Goal: Register for event/course

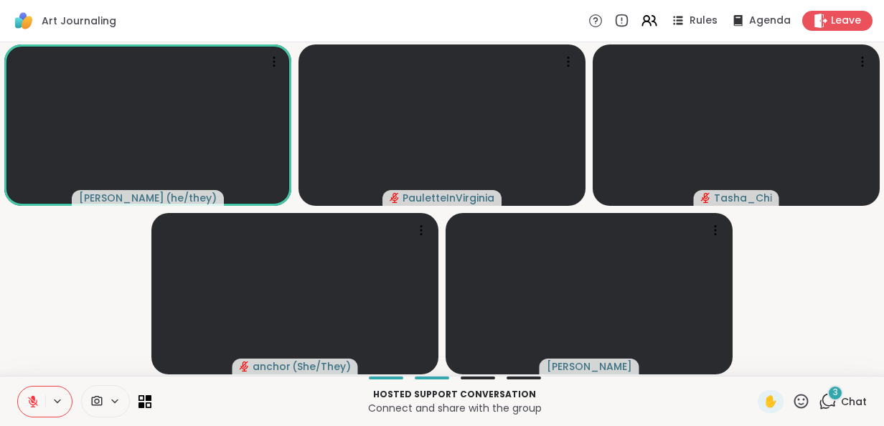
click at [29, 401] on icon at bounding box center [33, 401] width 13 height 13
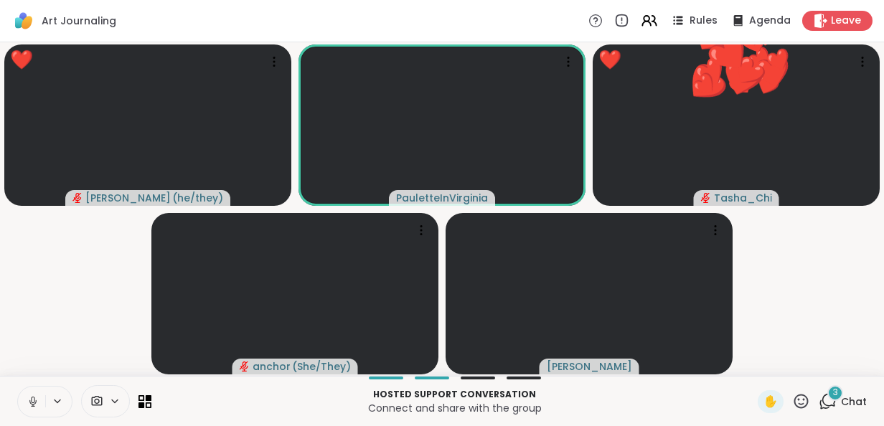
click at [33, 403] on icon at bounding box center [33, 400] width 4 height 6
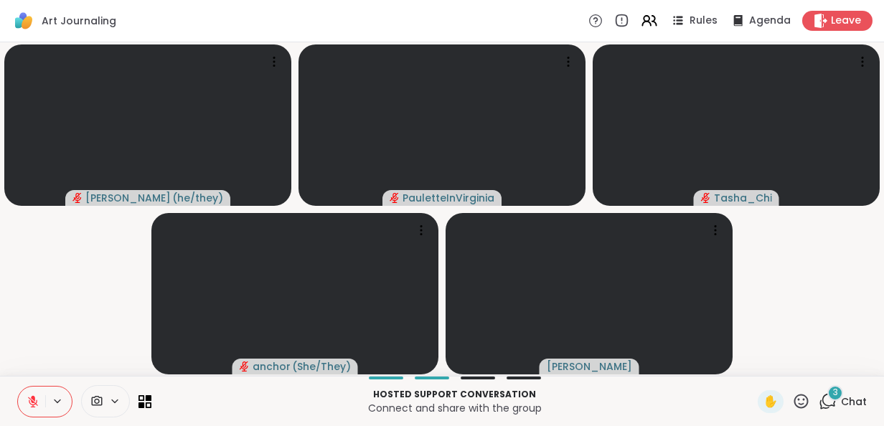
click at [33, 403] on icon at bounding box center [33, 402] width 10 height 10
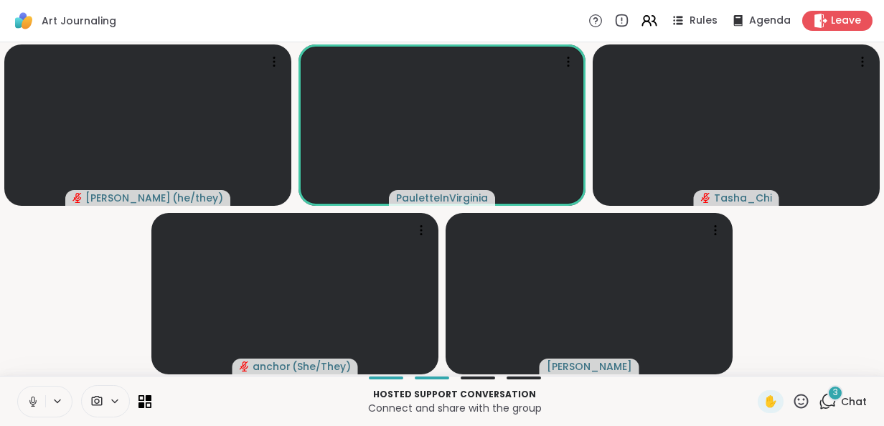
click at [33, 403] on icon at bounding box center [33, 400] width 4 height 6
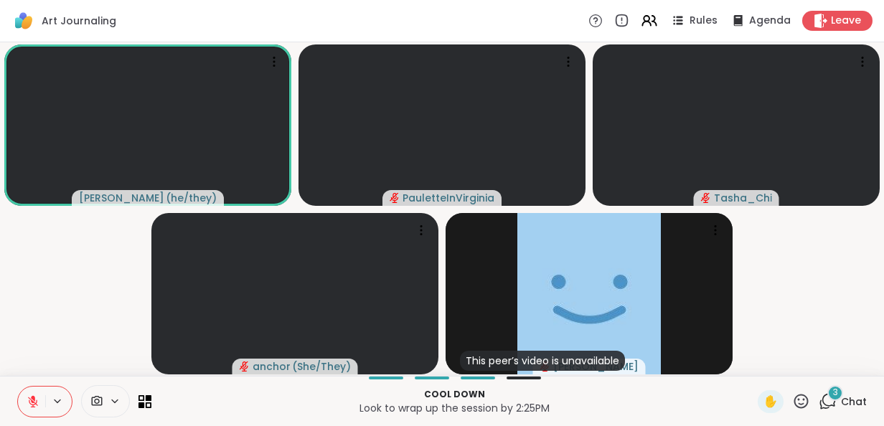
click at [29, 400] on icon at bounding box center [33, 401] width 13 height 13
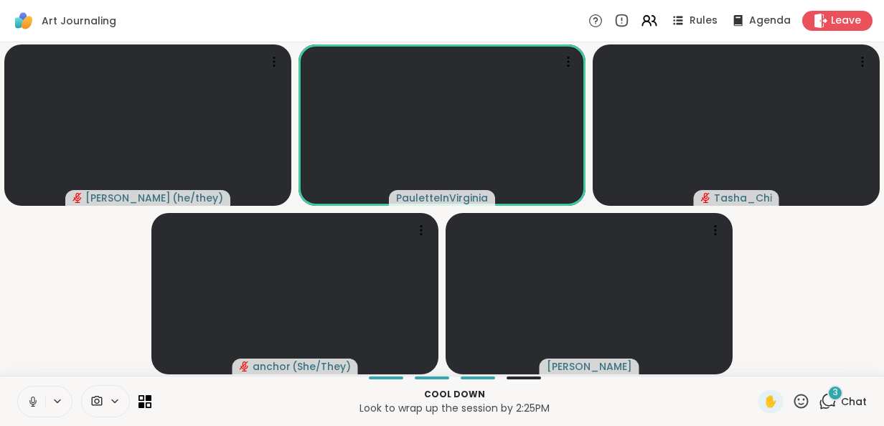
click at [29, 400] on icon at bounding box center [32, 402] width 7 height 4
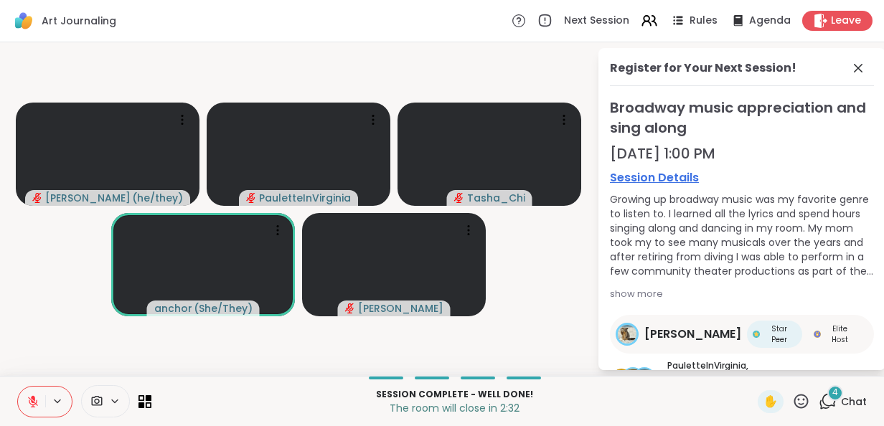
click at [841, 403] on span "Chat" at bounding box center [854, 402] width 26 height 14
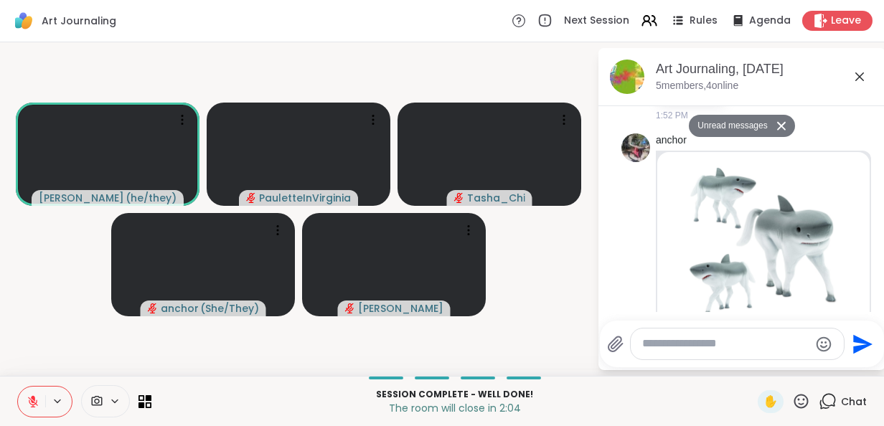
scroll to position [807, 0]
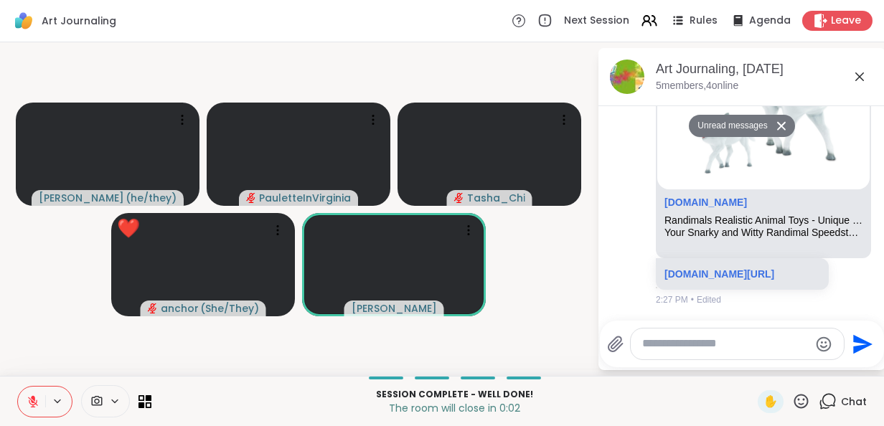
click at [643, 345] on textarea "Type your message" at bounding box center [725, 344] width 167 height 15
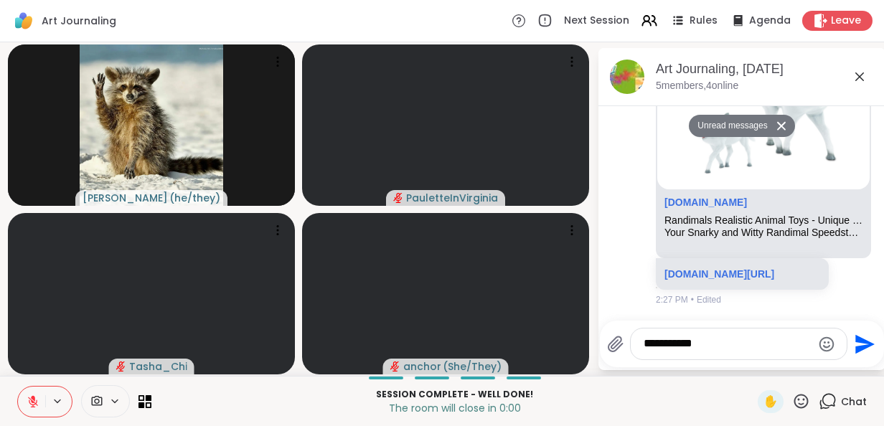
type textarea "**********"
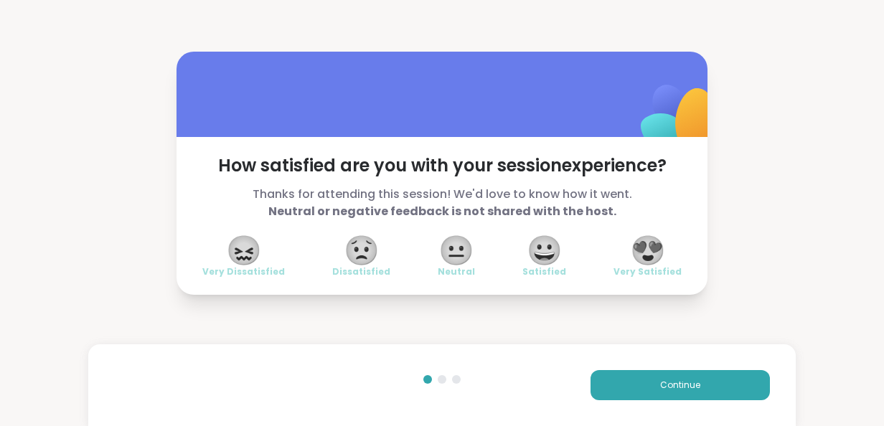
click at [646, 247] on span "😍" at bounding box center [648, 251] width 36 height 26
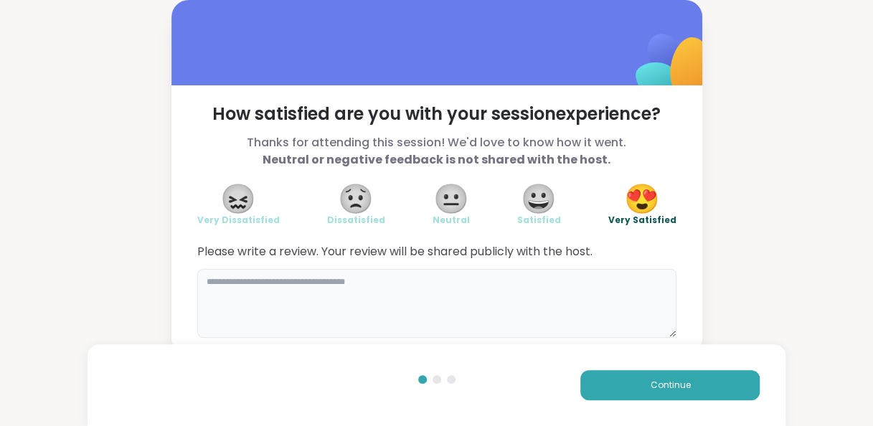
click at [277, 291] on textarea at bounding box center [436, 303] width 479 height 69
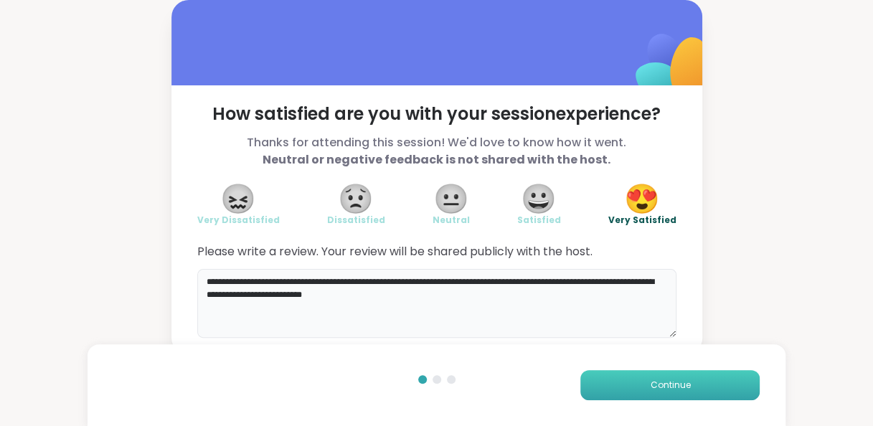
type textarea "**********"
click at [665, 386] on span "Continue" at bounding box center [670, 385] width 40 height 13
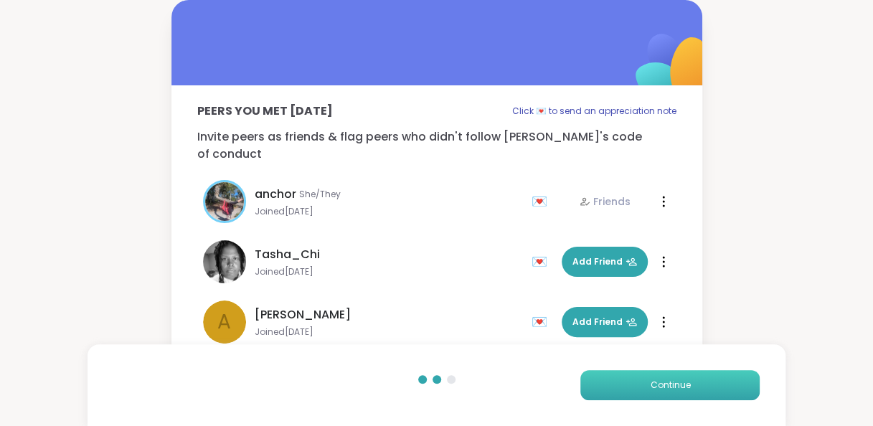
click at [666, 384] on span "Continue" at bounding box center [670, 385] width 40 height 13
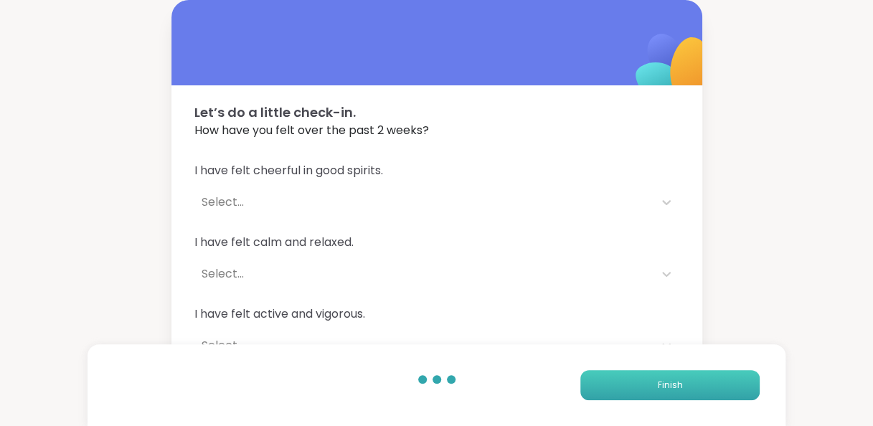
click at [666, 384] on span "Finish" at bounding box center [670, 385] width 25 height 13
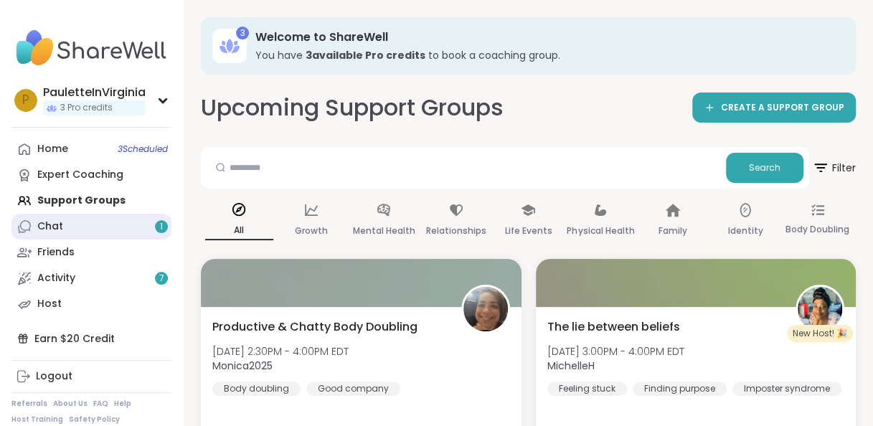
click at [50, 224] on div "Chat 1" at bounding box center [50, 227] width 26 height 14
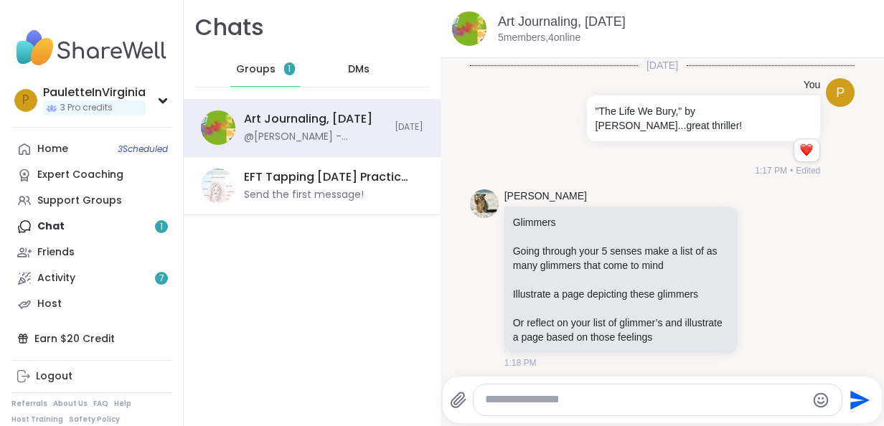
scroll to position [679, 0]
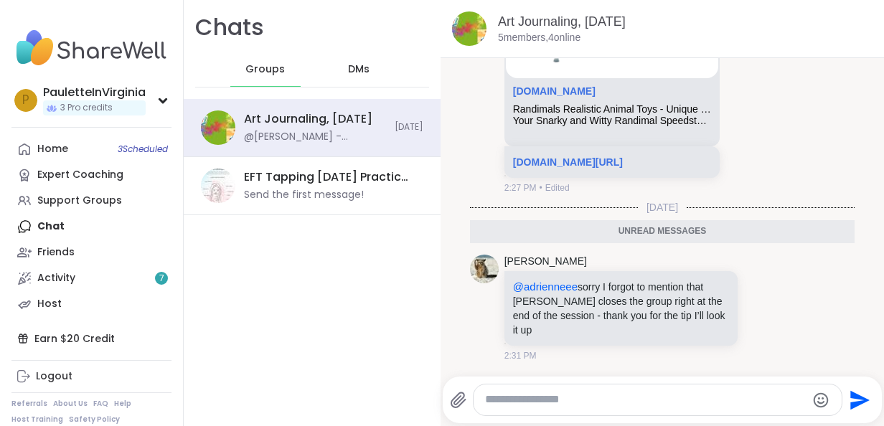
click at [497, 393] on textarea "Type your message" at bounding box center [646, 400] width 322 height 15
type textarea "*"
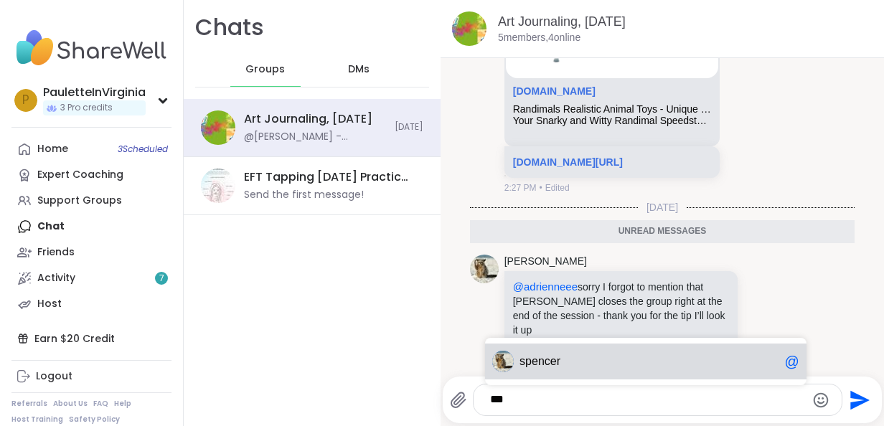
click at [550, 360] on span "encer" at bounding box center [546, 362] width 29 height 14
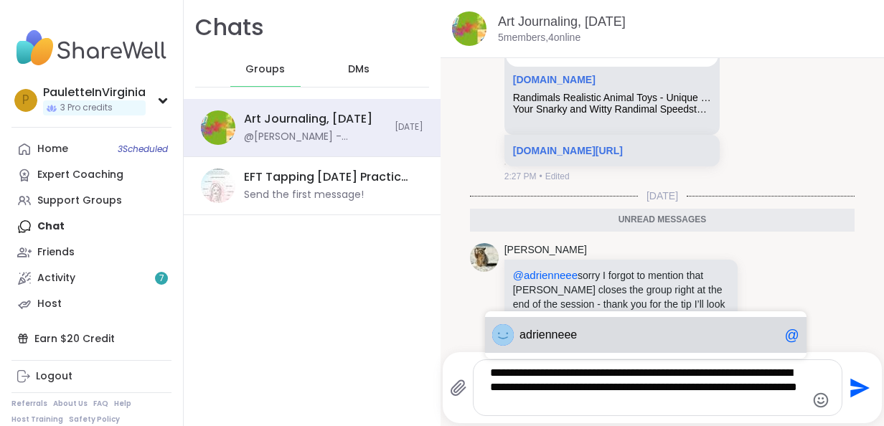
click at [558, 328] on span "enneee" at bounding box center [558, 335] width 38 height 14
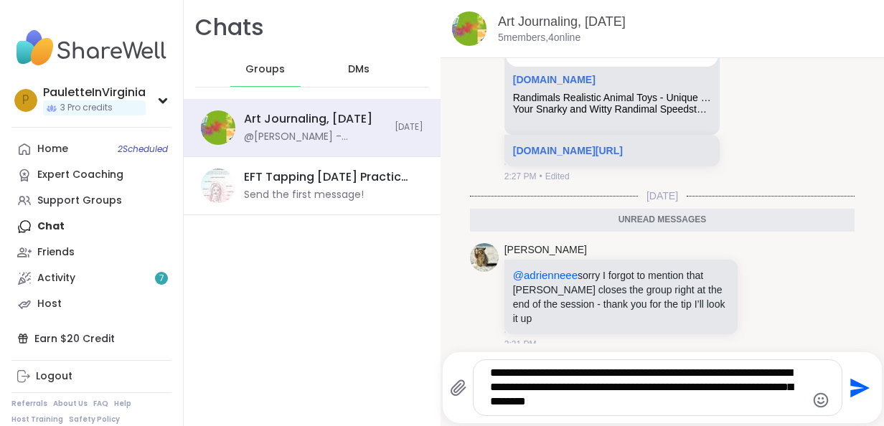
type textarea "**********"
click at [847, 389] on icon "Send" at bounding box center [858, 388] width 23 height 23
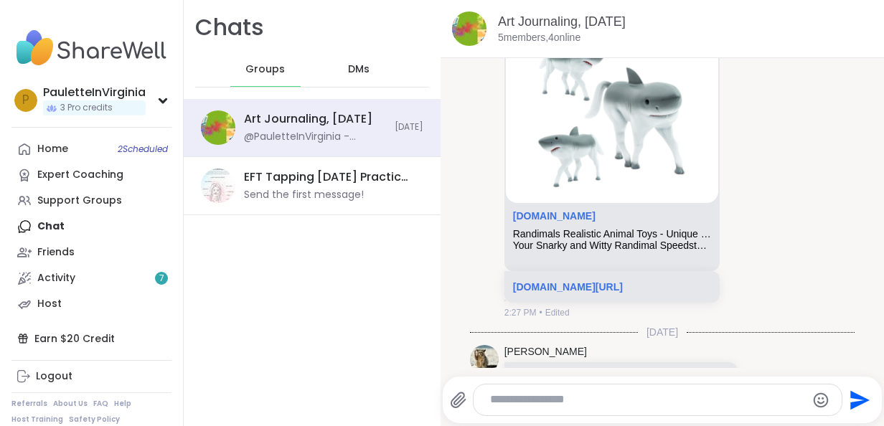
scroll to position [764, 0]
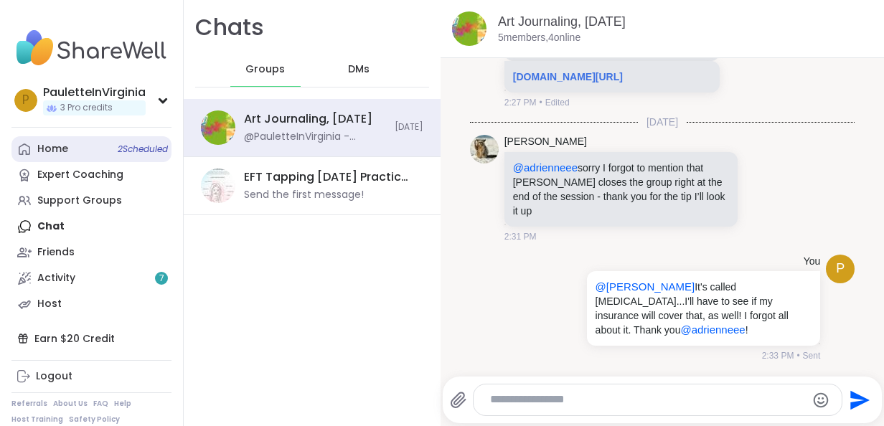
click at [53, 145] on div "Home 2 Scheduled" at bounding box center [52, 149] width 31 height 14
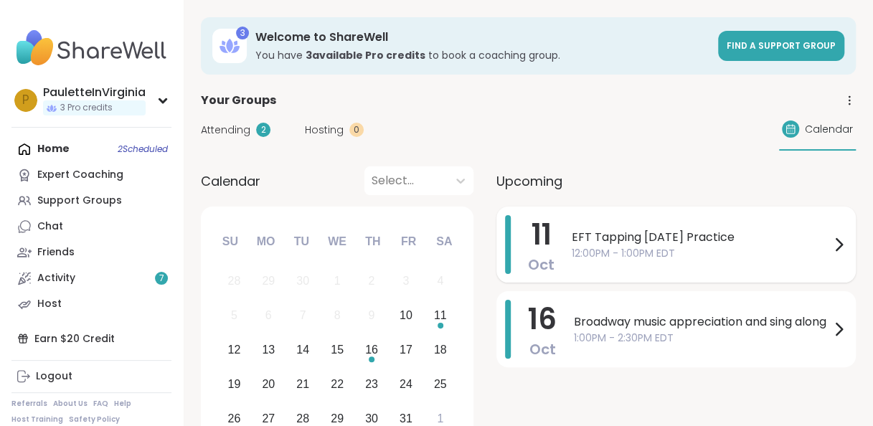
click at [682, 246] on span "12:00PM - 1:00PM EDT" at bounding box center [701, 253] width 258 height 15
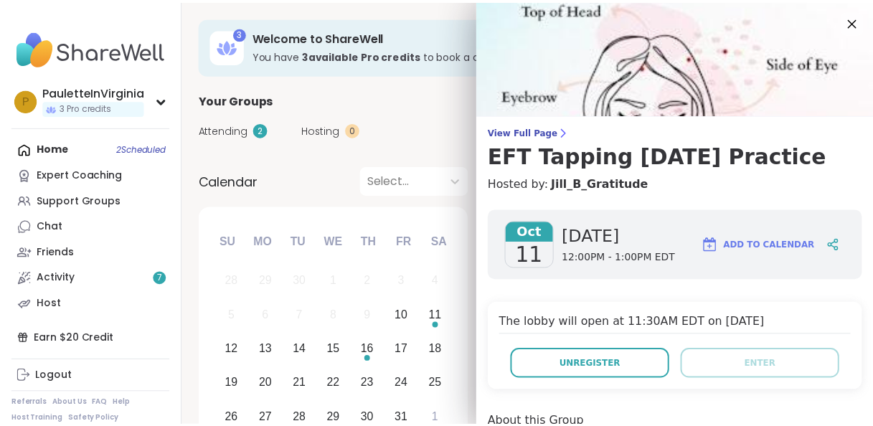
scroll to position [372, 0]
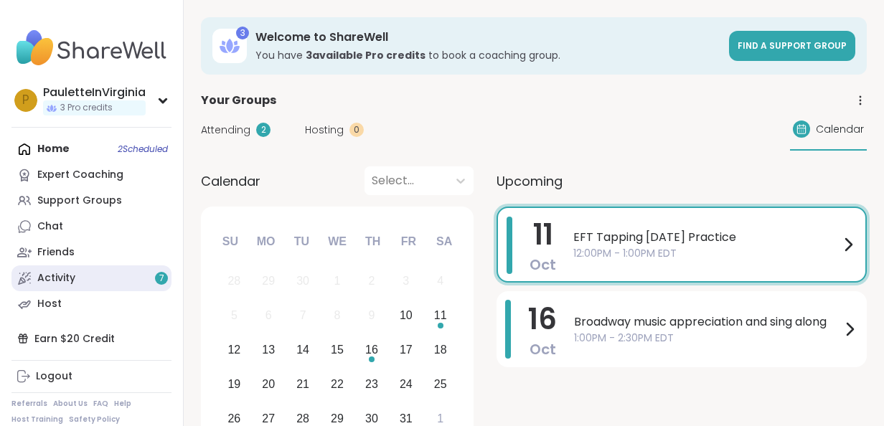
click at [62, 278] on div "Activity 7" at bounding box center [56, 278] width 38 height 14
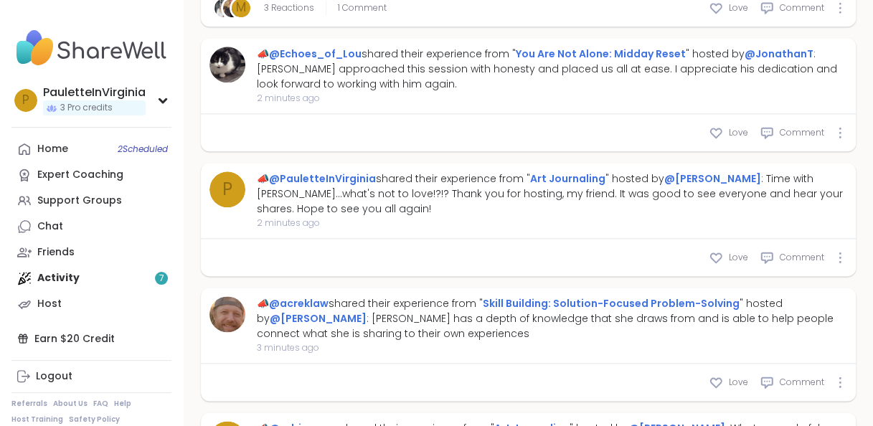
scroll to position [1118, 0]
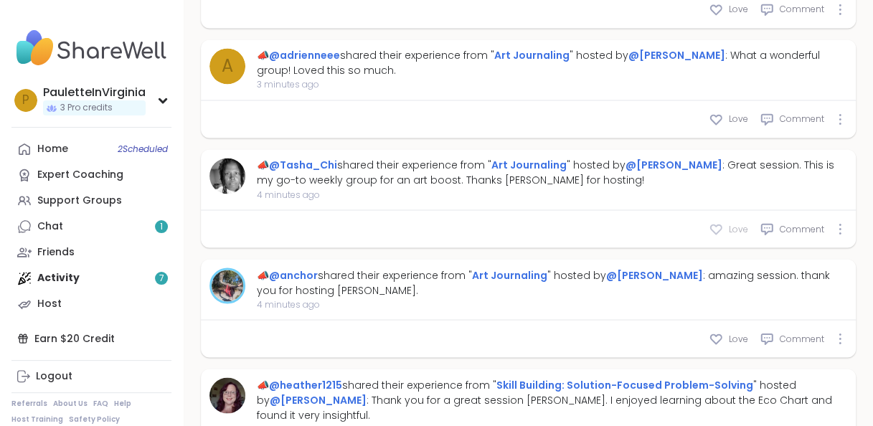
click at [713, 222] on icon at bounding box center [716, 229] width 14 height 14
click at [714, 334] on icon at bounding box center [716, 338] width 11 height 9
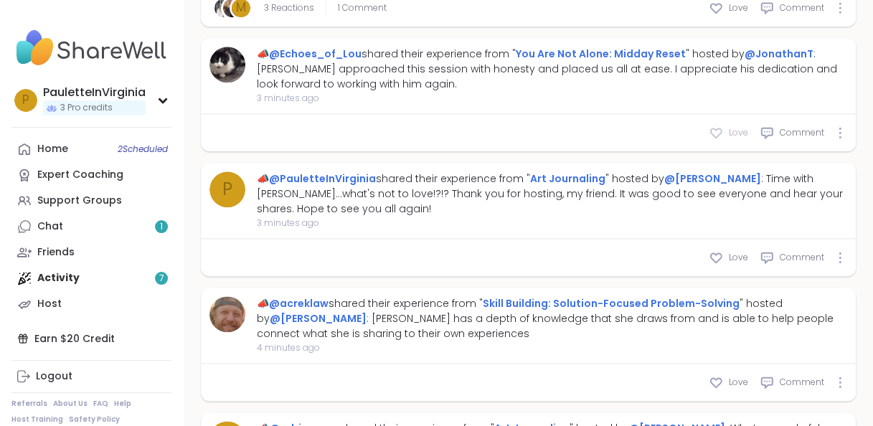
click at [716, 128] on icon at bounding box center [716, 132] width 11 height 9
click at [715, 375] on icon at bounding box center [716, 382] width 14 height 14
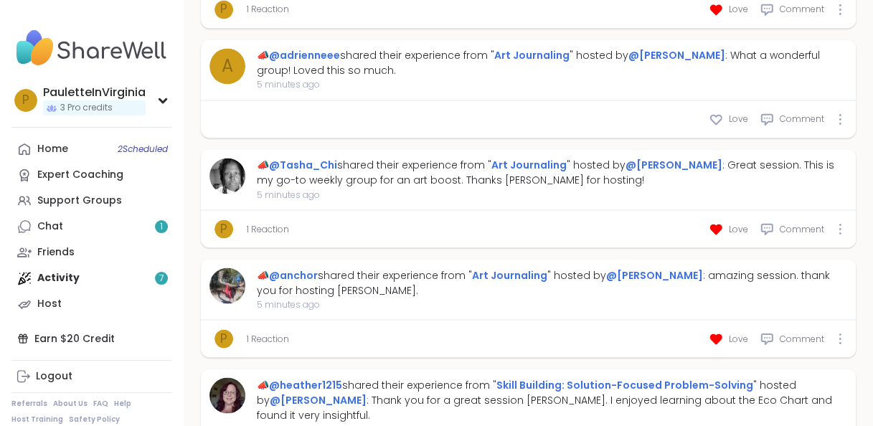
scroll to position [1491, 0]
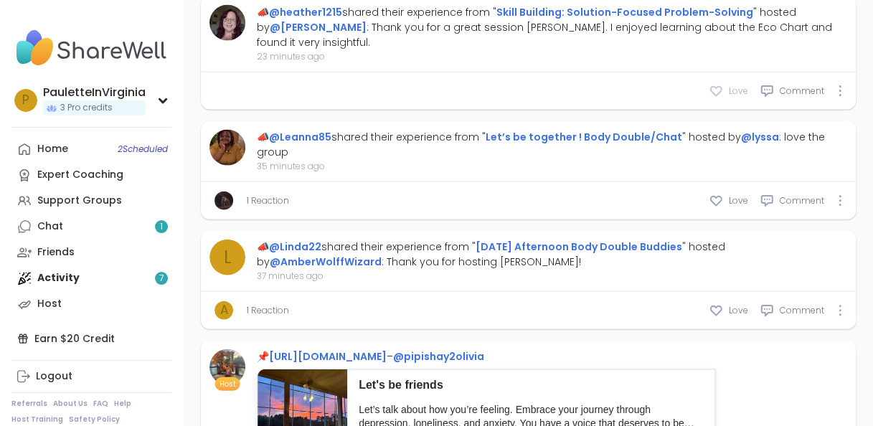
click at [719, 84] on icon at bounding box center [716, 91] width 14 height 14
click at [718, 194] on icon at bounding box center [716, 201] width 14 height 14
click at [714, 306] on icon at bounding box center [716, 310] width 11 height 9
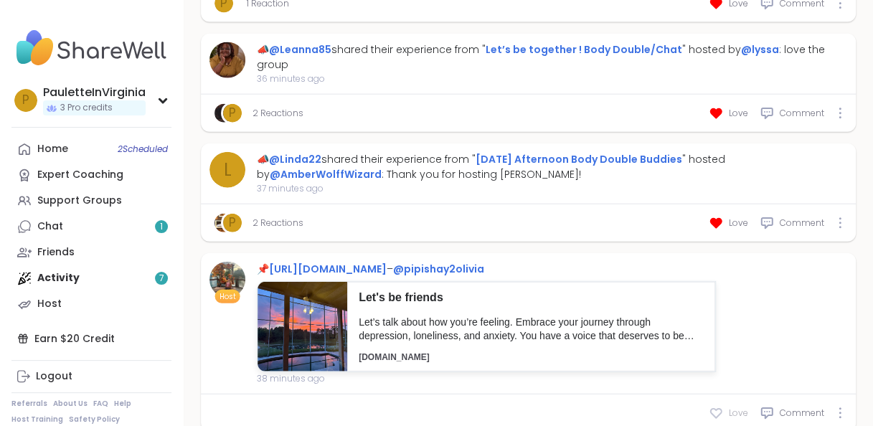
click at [718, 409] on icon at bounding box center [716, 413] width 11 height 9
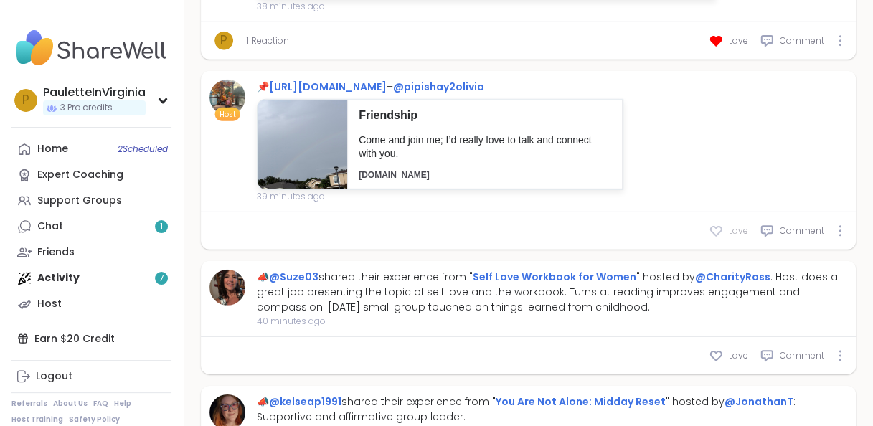
click at [715, 224] on icon at bounding box center [716, 231] width 14 height 14
click at [718, 349] on icon at bounding box center [716, 356] width 14 height 14
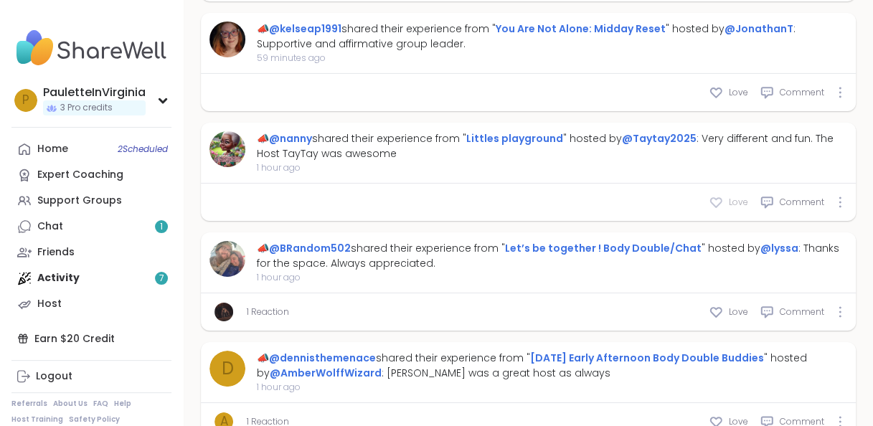
click at [716, 195] on icon at bounding box center [716, 202] width 14 height 14
click at [718, 305] on icon at bounding box center [716, 312] width 14 height 14
click at [508, 131] on link "Littles playground" at bounding box center [514, 138] width 97 height 14
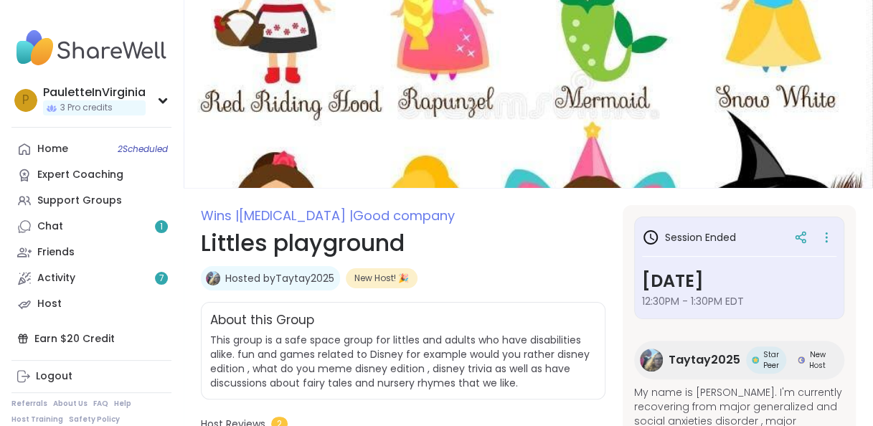
scroll to position [372, 0]
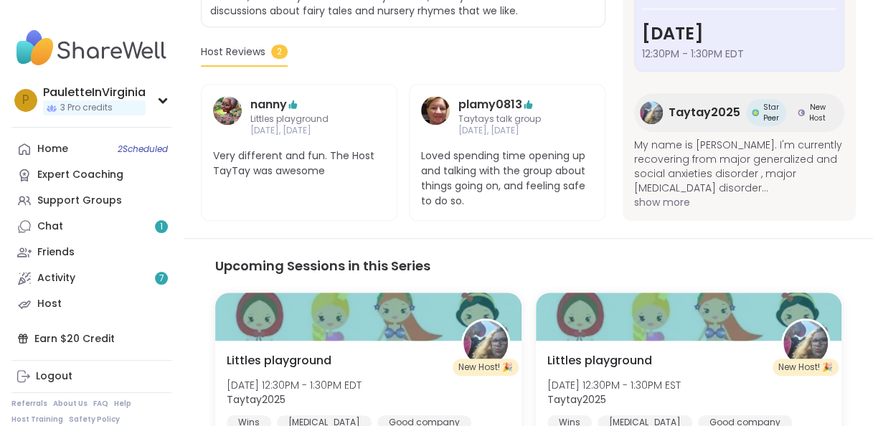
click at [665, 200] on span "show more" at bounding box center [739, 202] width 210 height 14
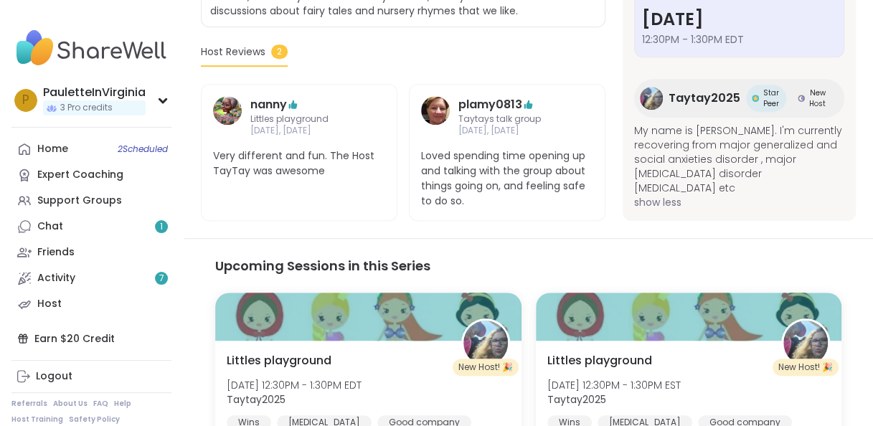
scroll to position [745, 0]
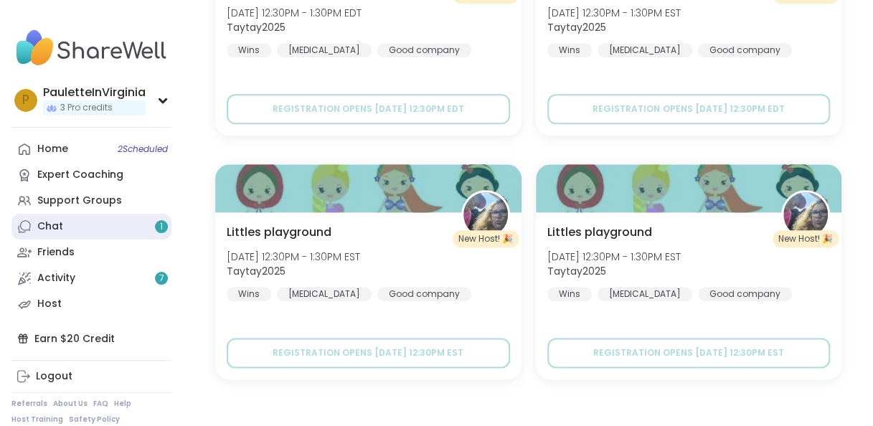
click at [46, 226] on div "Chat 1" at bounding box center [50, 227] width 26 height 14
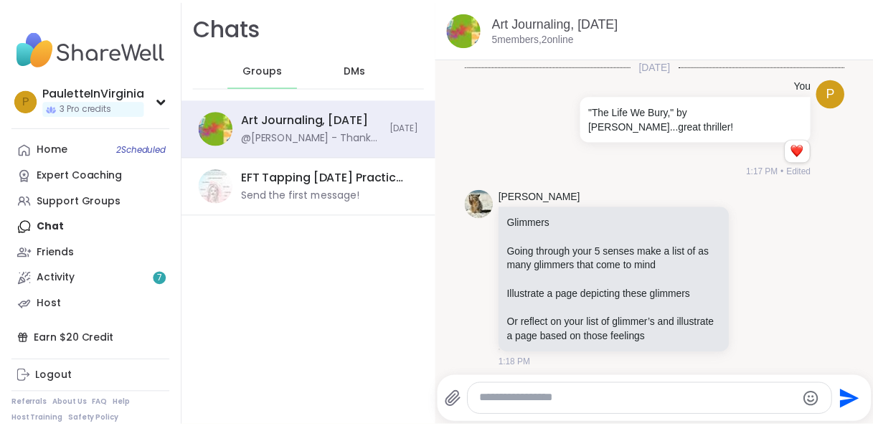
scroll to position [888, 0]
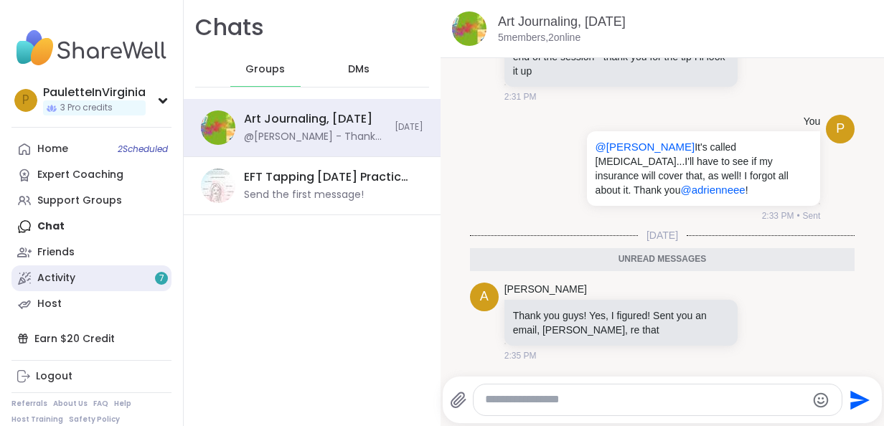
click at [70, 276] on div "Activity 7" at bounding box center [56, 278] width 38 height 14
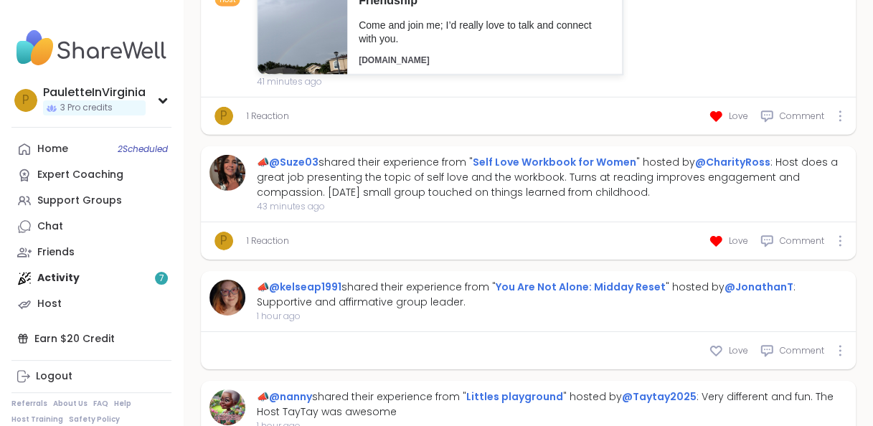
scroll to position [2075, 0]
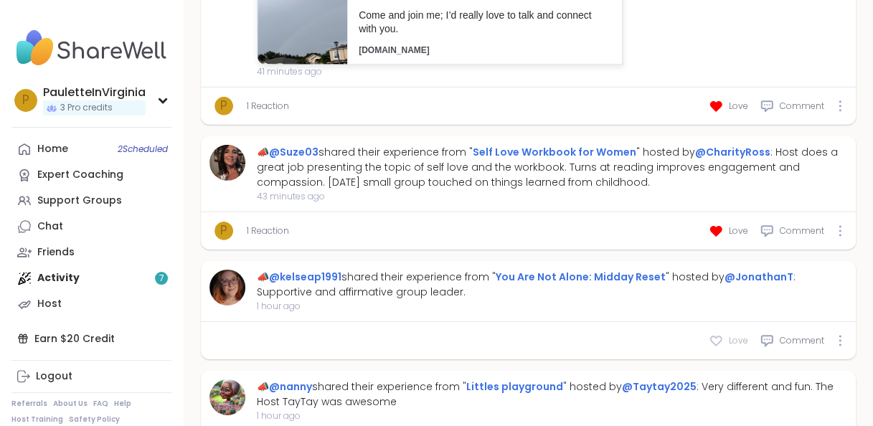
click at [717, 337] on icon at bounding box center [716, 341] width 11 height 9
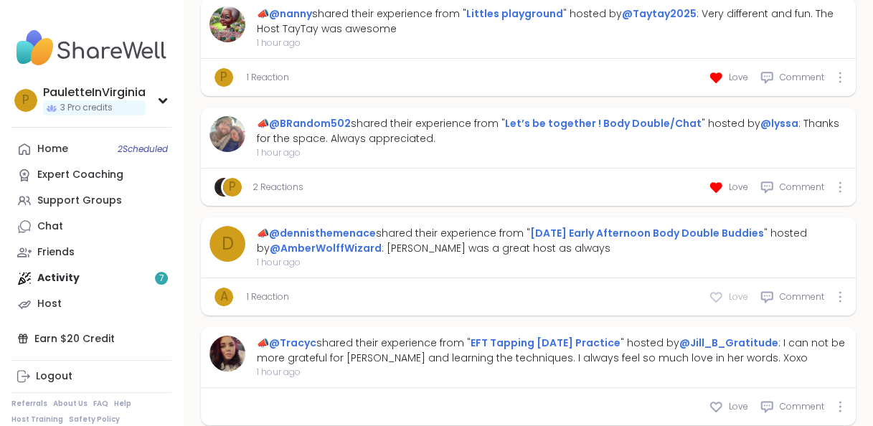
click at [718, 290] on icon at bounding box center [716, 297] width 14 height 14
click at [716, 403] on icon at bounding box center [716, 407] width 11 height 9
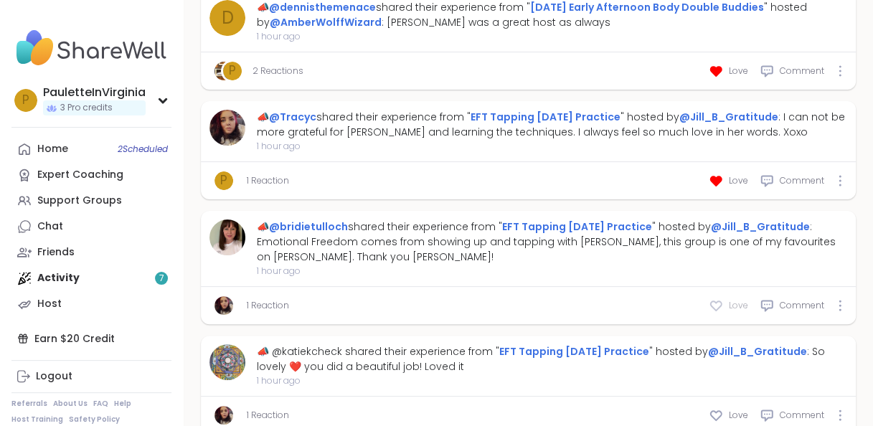
click at [716, 301] on icon at bounding box center [716, 305] width 11 height 9
click at [718, 408] on icon at bounding box center [716, 415] width 14 height 14
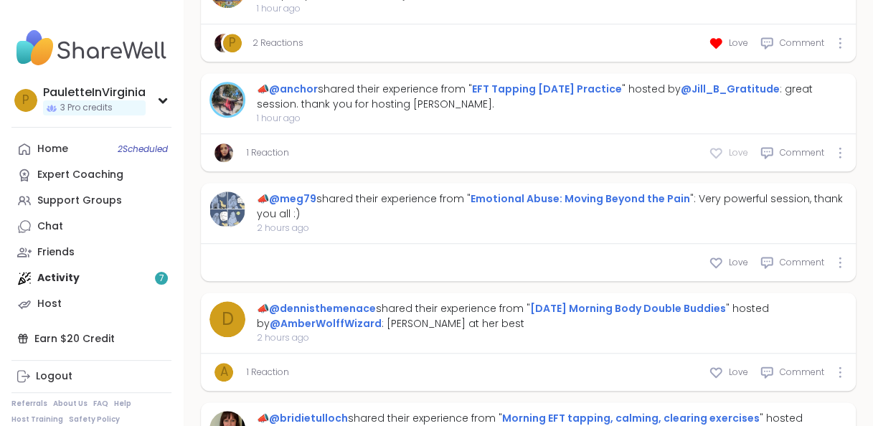
click at [717, 149] on icon at bounding box center [716, 153] width 11 height 9
click at [277, 146] on link "2 Reactions" at bounding box center [278, 152] width 51 height 13
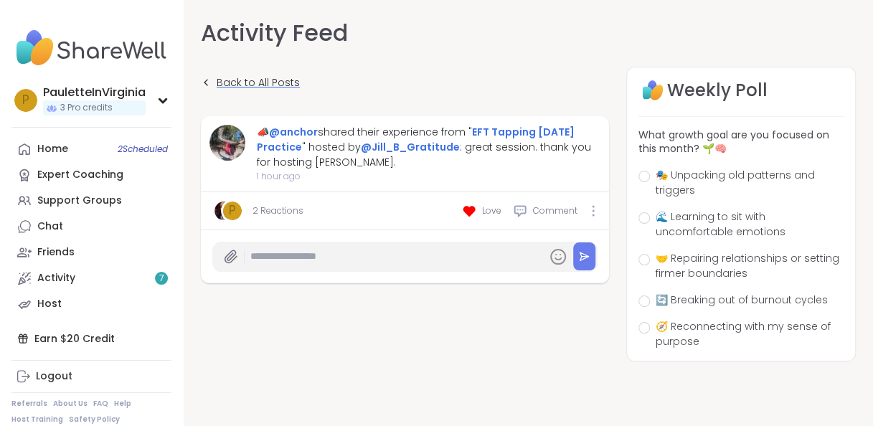
click at [225, 80] on span "Back to All Posts" at bounding box center [258, 82] width 83 height 15
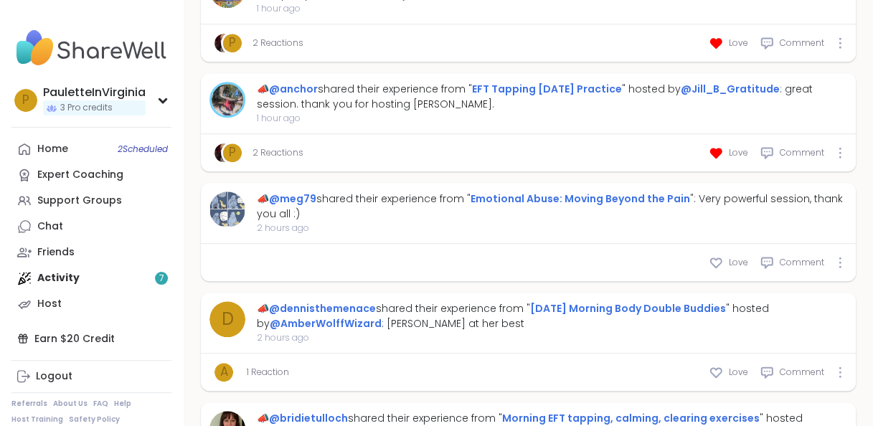
scroll to position [3420, 0]
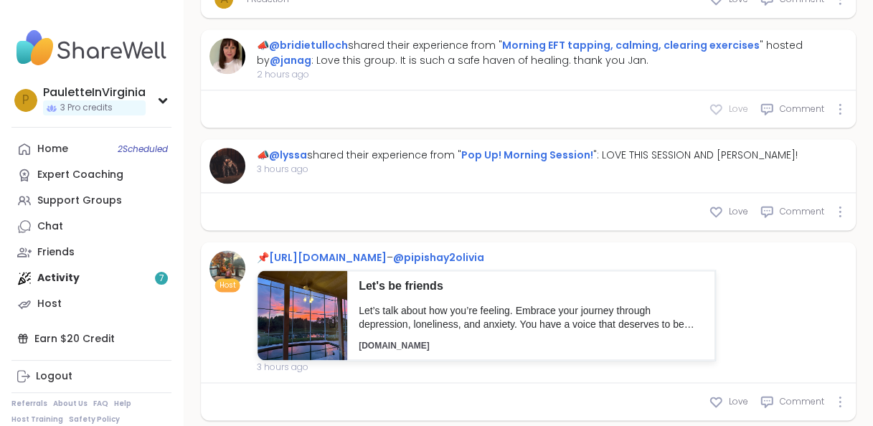
click at [715, 102] on icon at bounding box center [716, 109] width 14 height 14
type textarea "*"
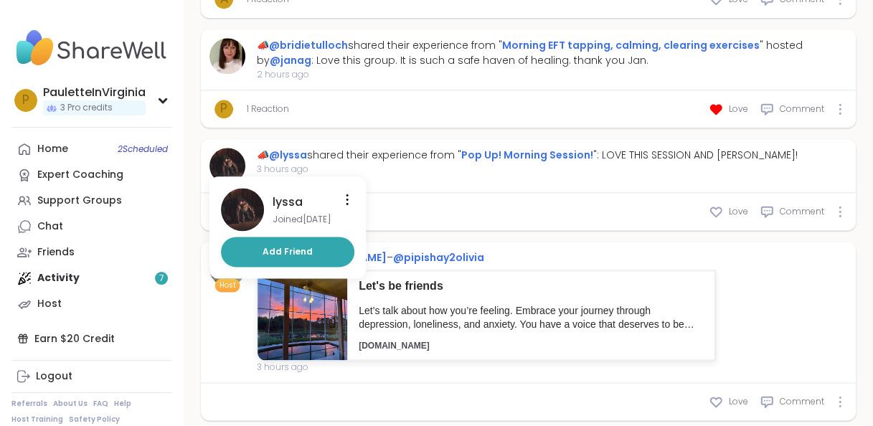
click at [245, 188] on img at bounding box center [242, 209] width 43 height 43
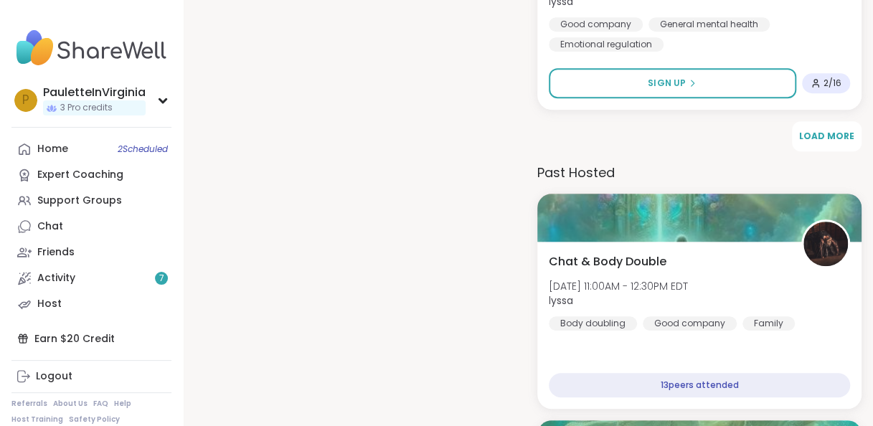
scroll to position [3354, 0]
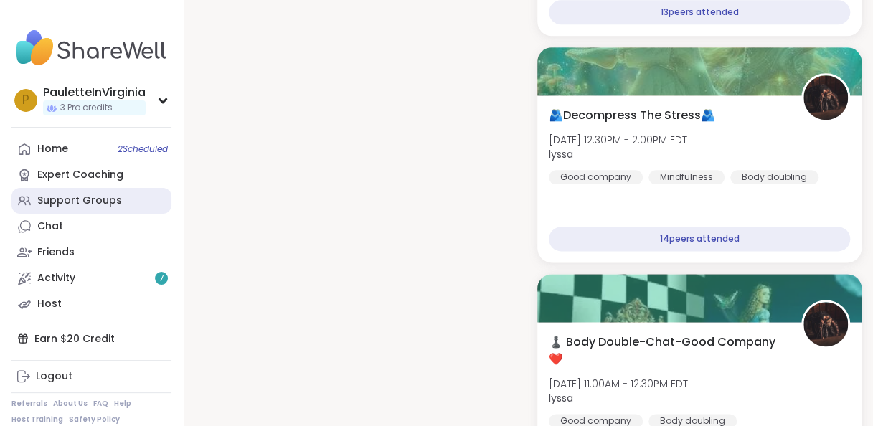
click at [90, 197] on div "Support Groups" at bounding box center [79, 201] width 85 height 14
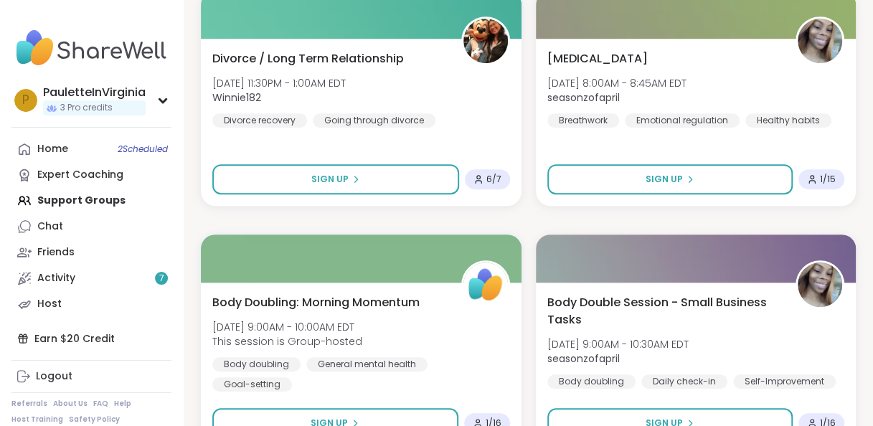
scroll to position [3034, 0]
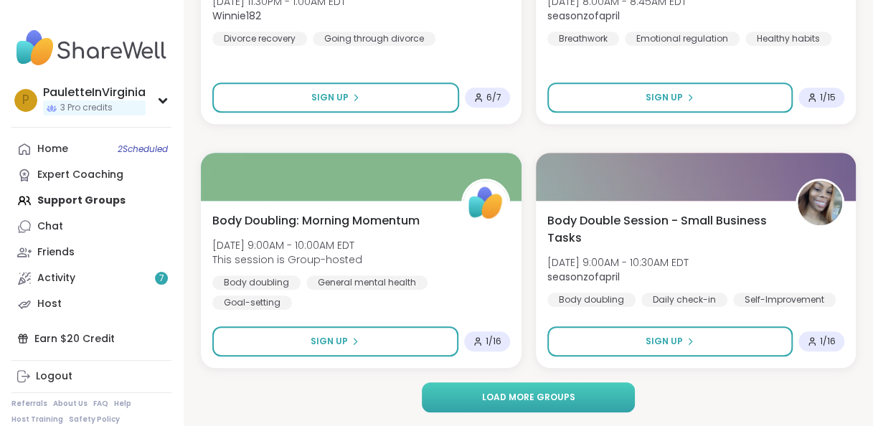
click at [555, 391] on span "Load more groups" at bounding box center [528, 397] width 93 height 13
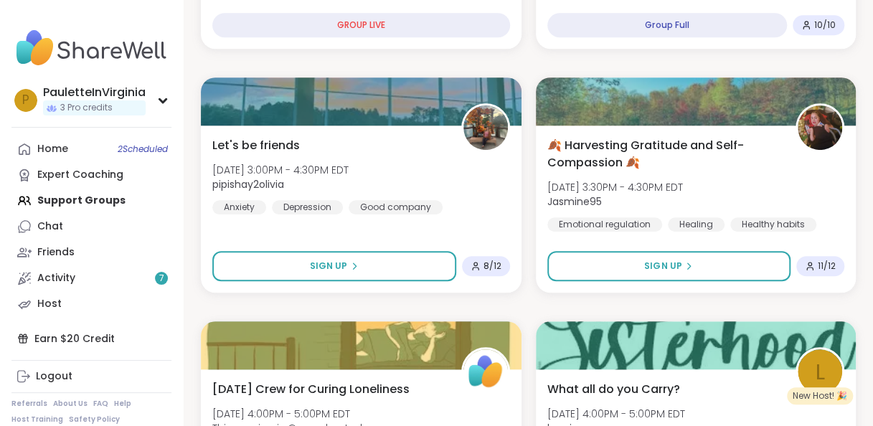
scroll to position [53, 0]
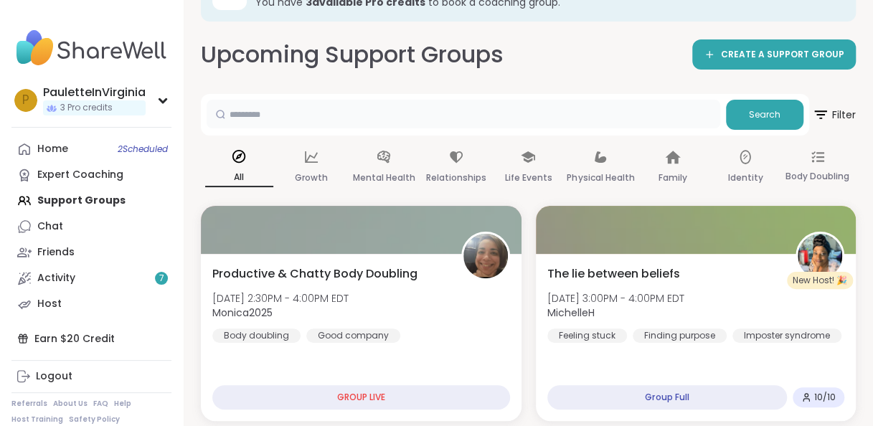
click at [326, 116] on input "text" at bounding box center [464, 114] width 514 height 29
click at [776, 116] on span "Search" at bounding box center [765, 114] width 32 height 13
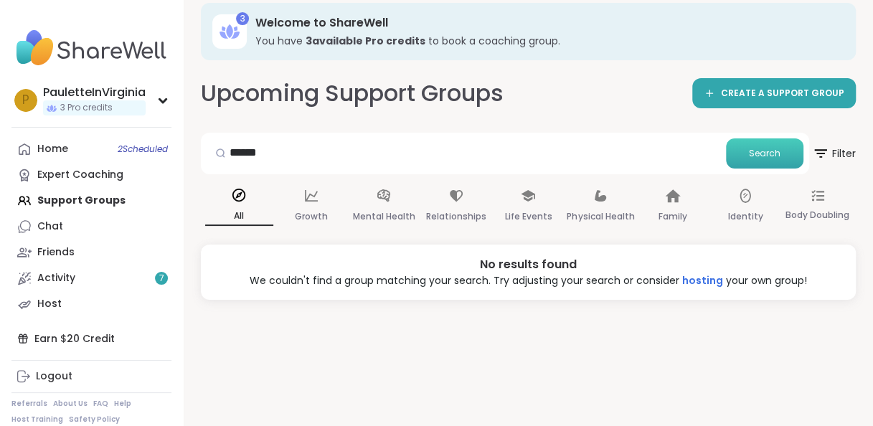
scroll to position [14, 0]
click at [281, 152] on input "******" at bounding box center [464, 153] width 514 height 29
type input "*"
type input "******"
click at [757, 149] on span "Search" at bounding box center [765, 153] width 32 height 13
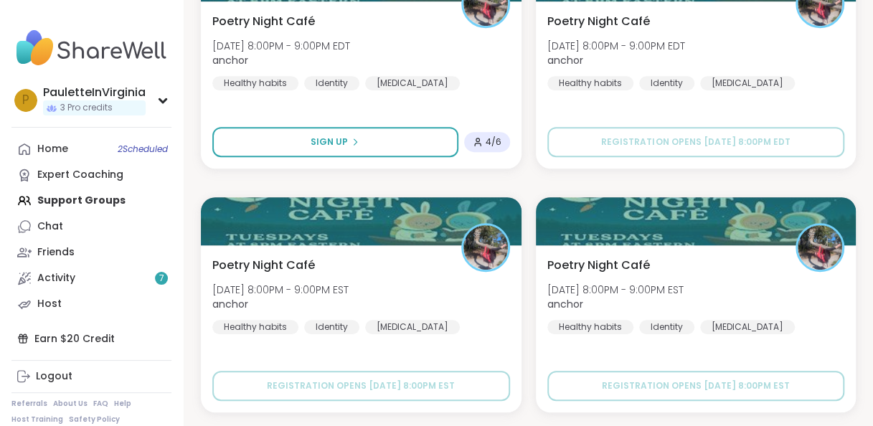
scroll to position [0, 0]
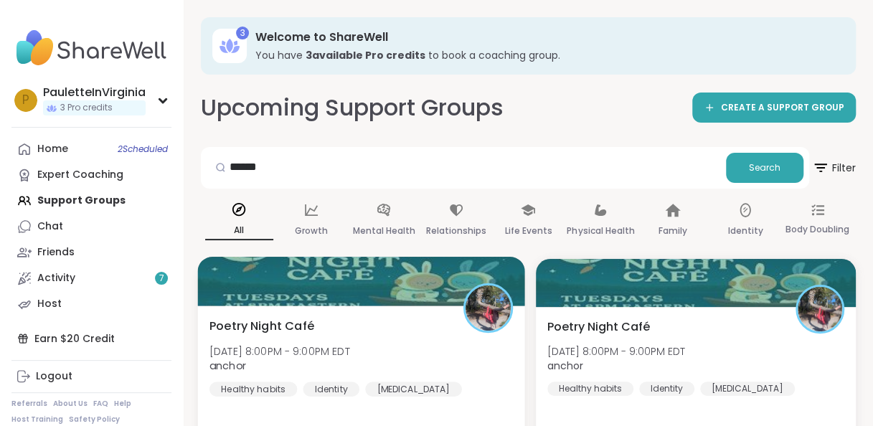
click at [263, 334] on span "Poetry Night Café" at bounding box center [262, 325] width 105 height 17
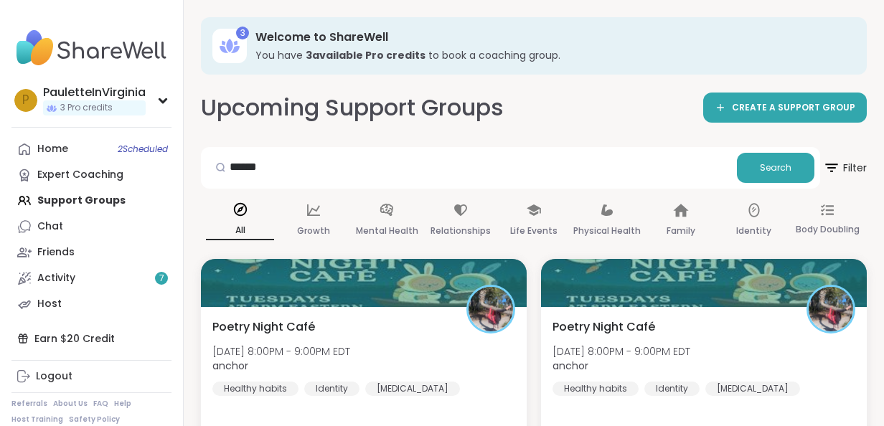
click at [880, 341] on html "PauletteInVirginia 3 Pro credits P PauletteInVirginia 3 Pro credits Profile Mem…" at bounding box center [442, 366] width 884 height 733
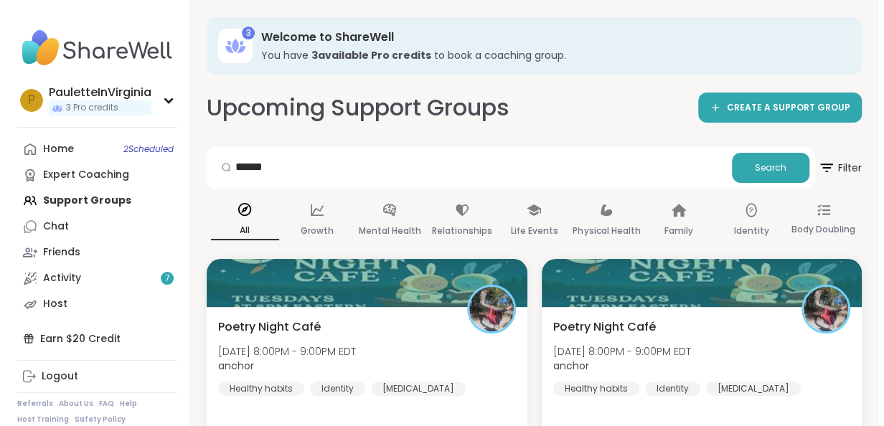
scroll to position [306, 0]
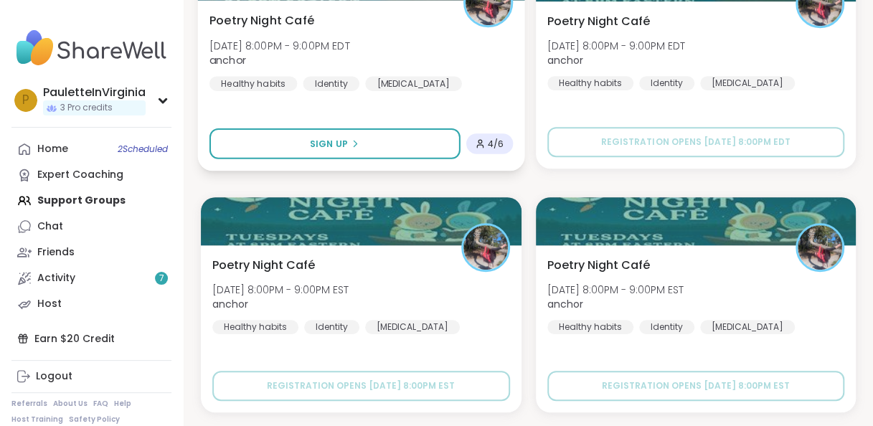
click at [250, 23] on span "Poetry Night Café" at bounding box center [262, 19] width 105 height 17
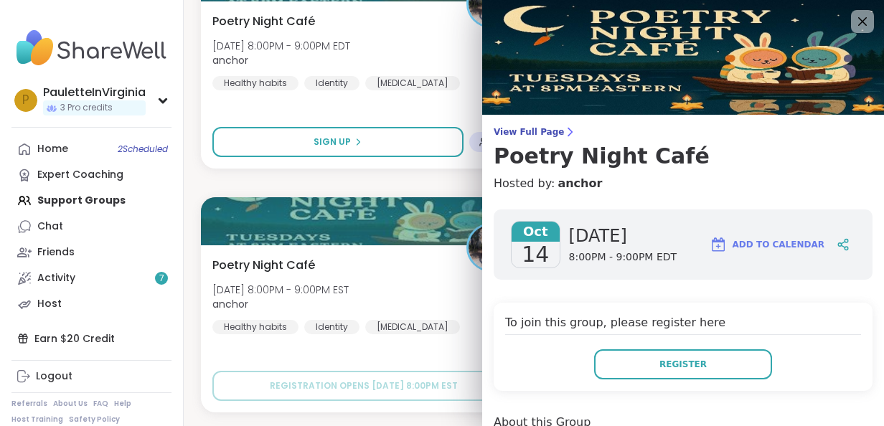
scroll to position [372, 0]
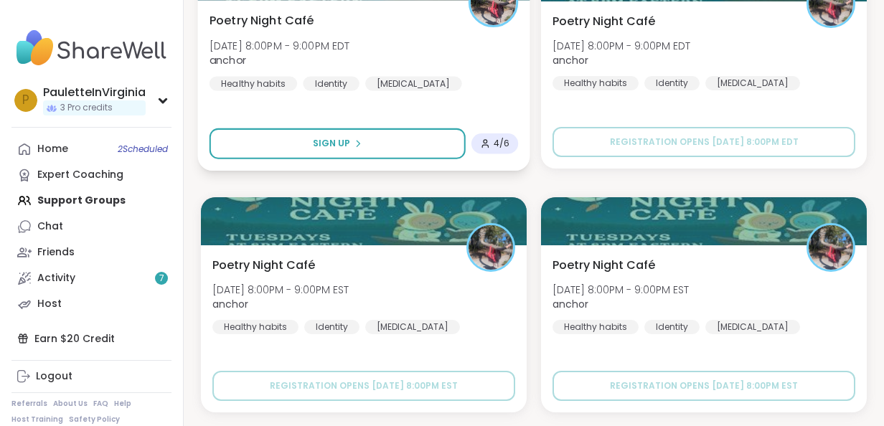
click at [408, 29] on div "Poetry Night Café [DATE] 8:00PM - 9:00PM EDT anchor Healthy habits Identity [ME…" at bounding box center [364, 50] width 309 height 79
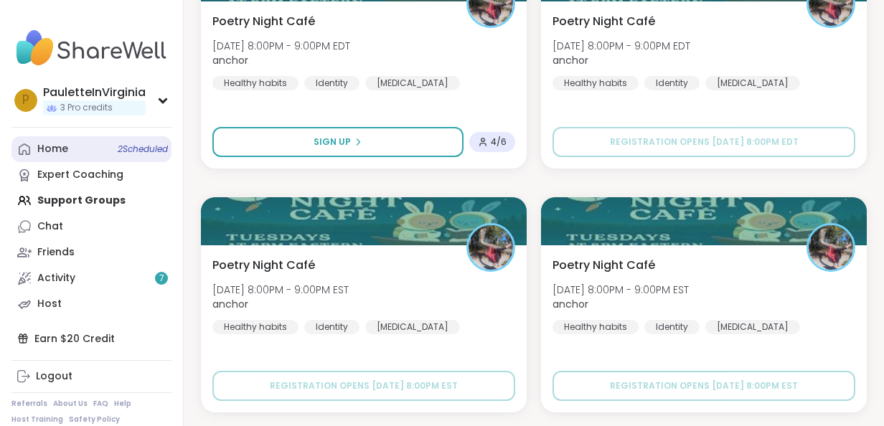
click at [164, 139] on link "Home 2 Scheduled" at bounding box center [91, 149] width 160 height 26
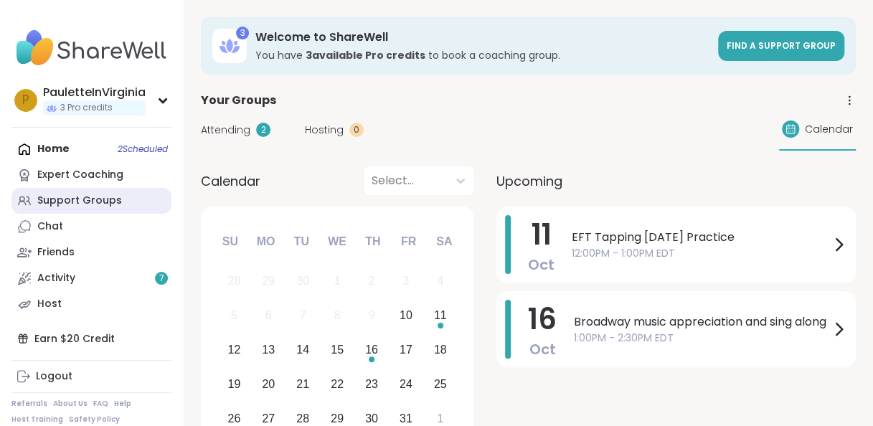
click at [110, 201] on div "Support Groups" at bounding box center [79, 201] width 85 height 14
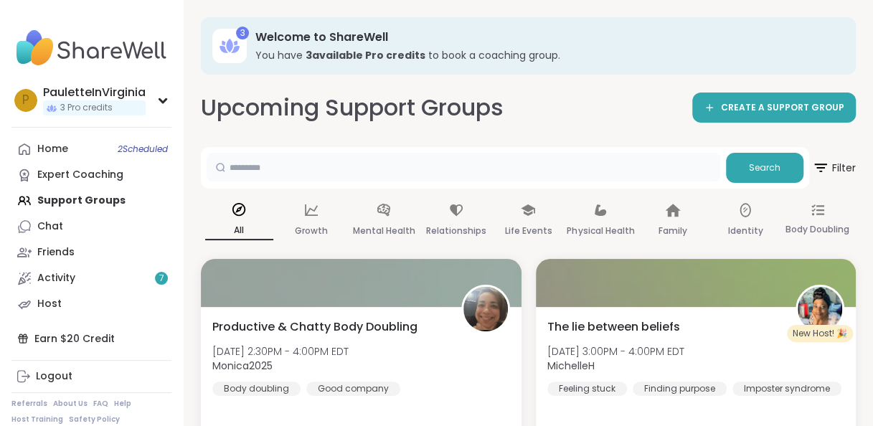
click at [406, 164] on input "text" at bounding box center [464, 167] width 514 height 29
type input "**********"
click at [765, 164] on span "Search" at bounding box center [765, 167] width 32 height 13
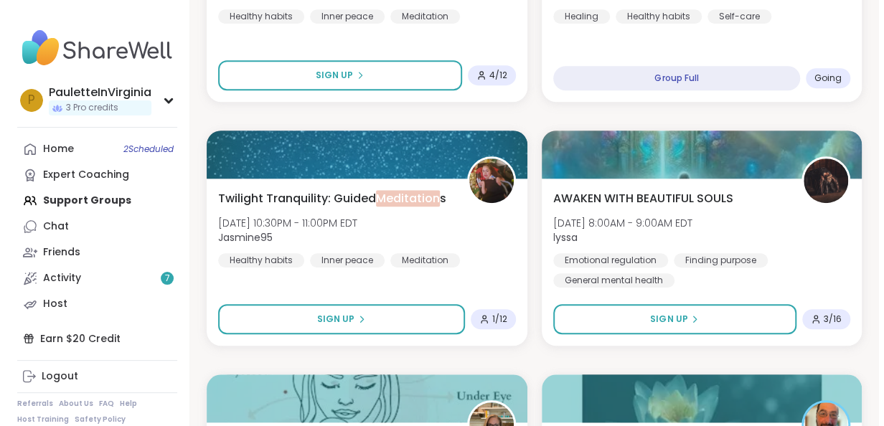
scroll to position [745, 0]
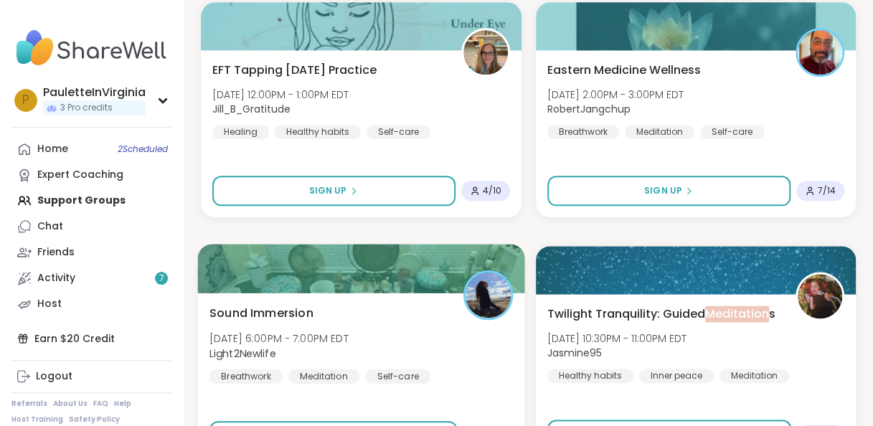
click at [325, 273] on div at bounding box center [361, 268] width 327 height 49
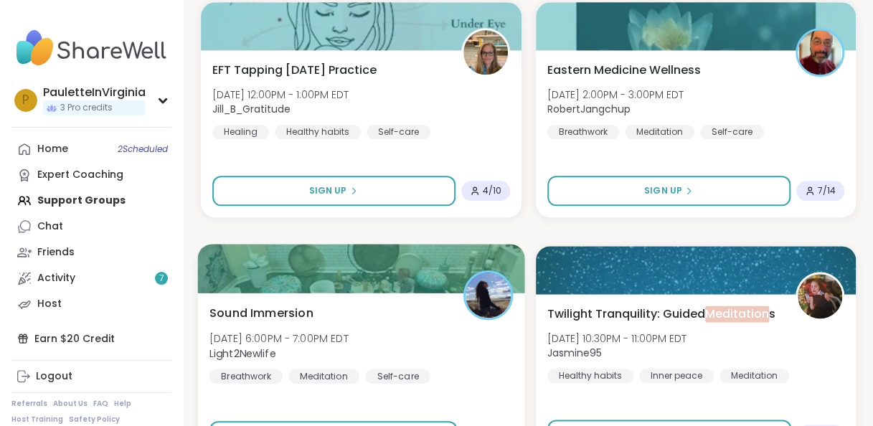
click at [441, 332] on div "Sound Immersion [DATE] 6:00PM - 7:00PM EDT Light2Newlife Breathwork Meditation …" at bounding box center [362, 343] width 304 height 79
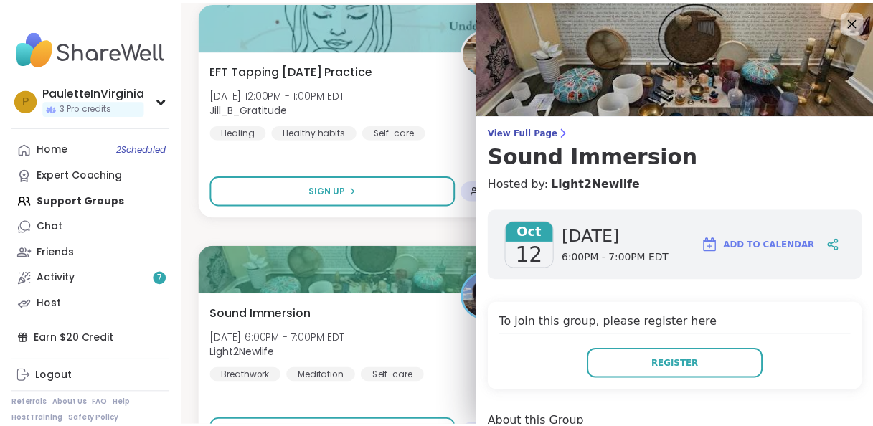
scroll to position [372, 0]
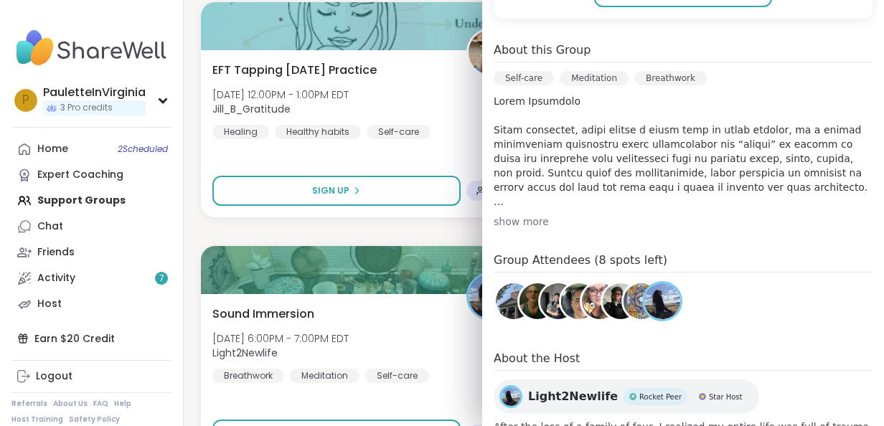
click at [512, 222] on div "show more" at bounding box center [683, 222] width 379 height 14
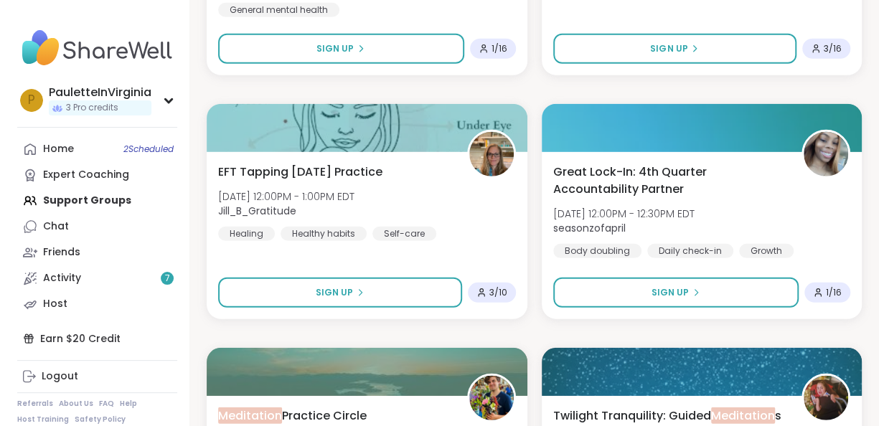
scroll to position [2236, 0]
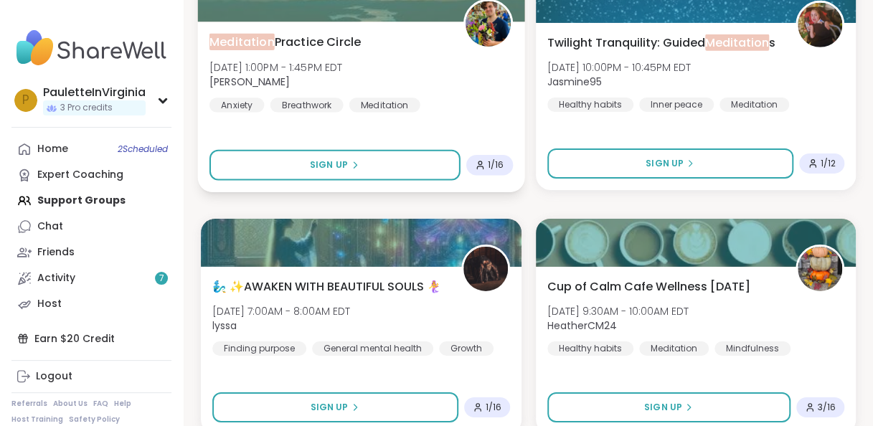
click at [285, 30] on div "Meditation Practice Circle [DATE] 1:00PM - 1:45PM EDT [PERSON_NAME] Breathwork …" at bounding box center [361, 107] width 327 height 171
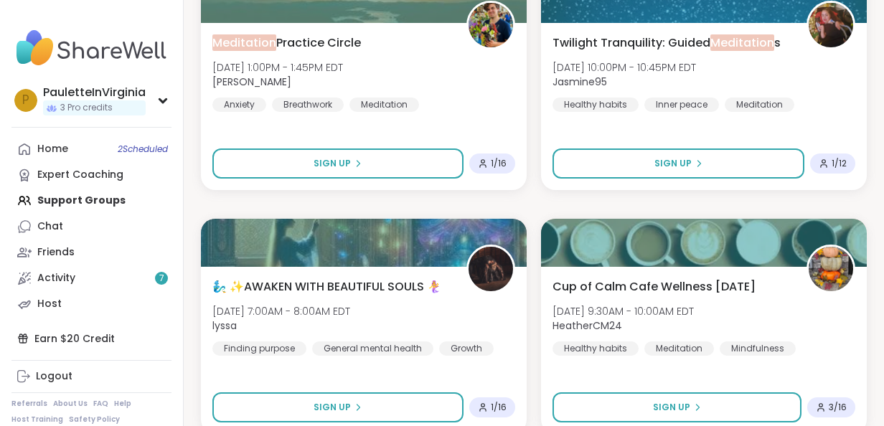
click at [879, 305] on html "**********" at bounding box center [442, 104] width 884 height 4681
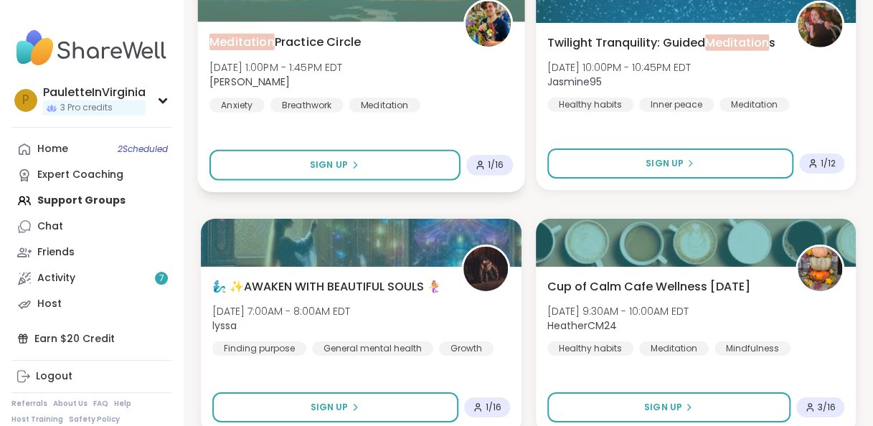
click at [336, 29] on div "Meditation Practice Circle [DATE] 1:00PM - 1:45PM EDT [PERSON_NAME] Breathwork …" at bounding box center [361, 107] width 327 height 171
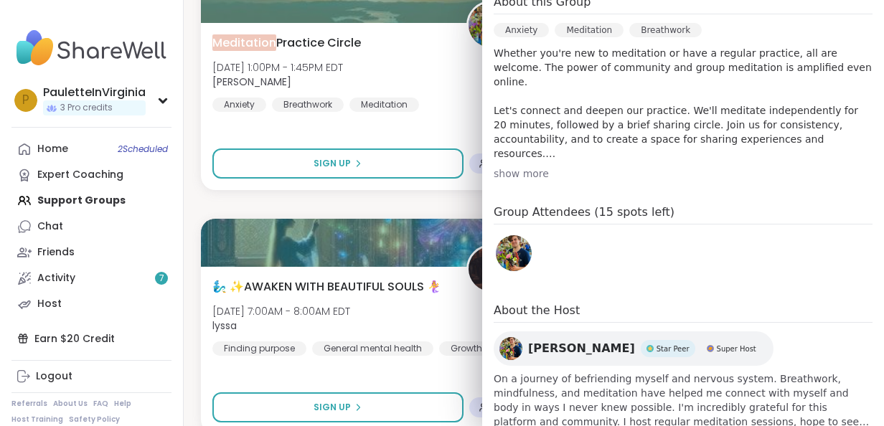
scroll to position [456, 0]
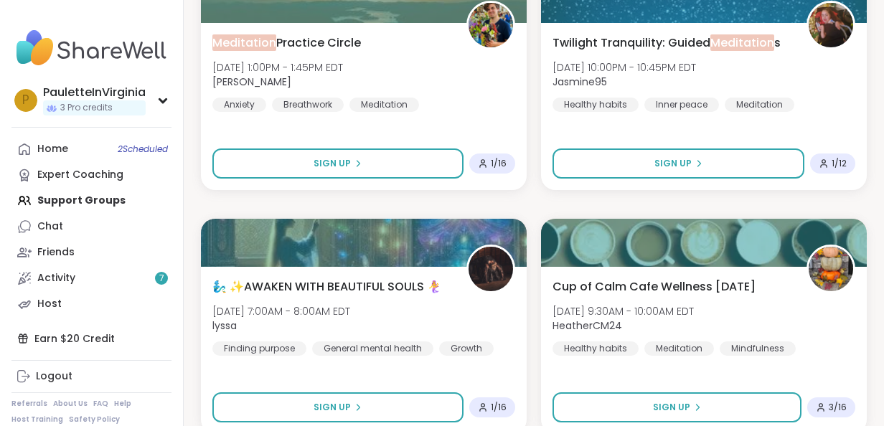
click at [879, 25] on html "**********" at bounding box center [442, 104] width 884 height 4681
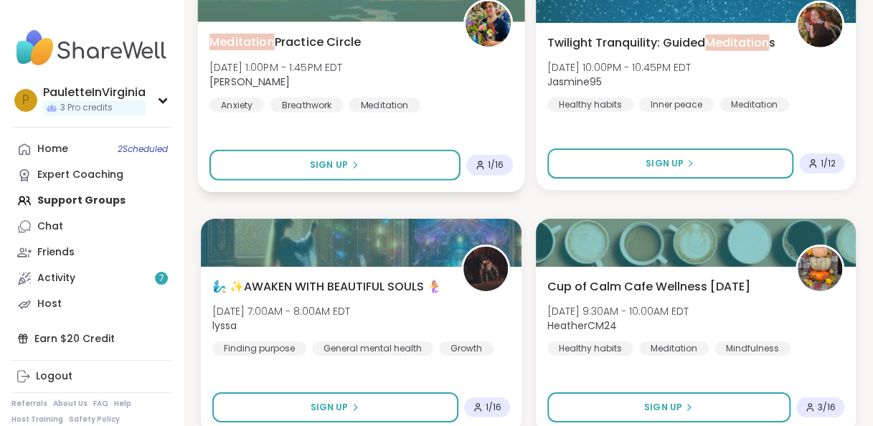
click at [281, 50] on span "Meditation Practice Circle" at bounding box center [285, 41] width 151 height 17
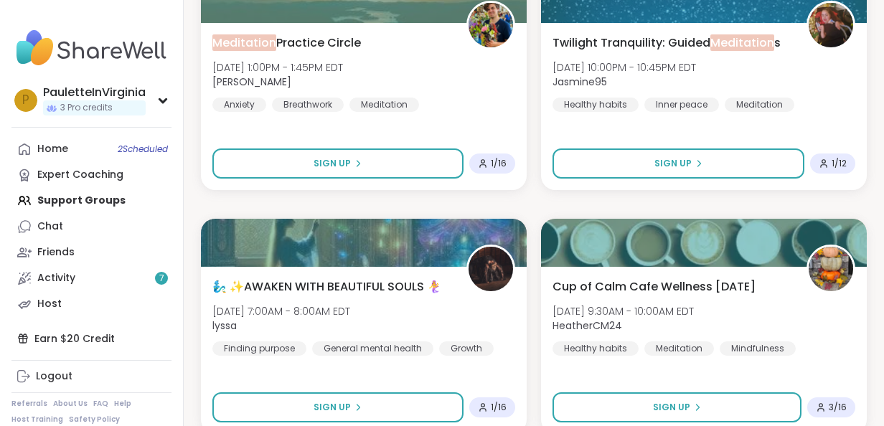
click at [112, 27] on img at bounding box center [91, 48] width 160 height 50
